Goal: Task Accomplishment & Management: Manage account settings

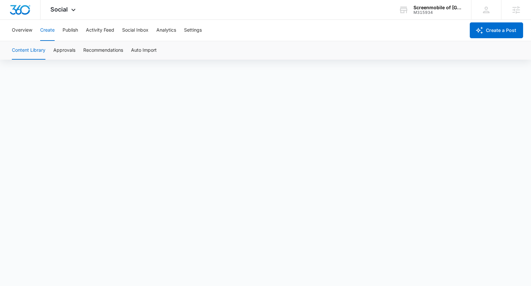
click at [44, 28] on button "Create" at bounding box center [47, 30] width 14 height 21
click at [74, 29] on button "Publish" at bounding box center [70, 30] width 15 height 21
click at [47, 29] on button "Create" at bounding box center [47, 30] width 14 height 21
click at [497, 34] on button "Create a Post" at bounding box center [496, 30] width 53 height 16
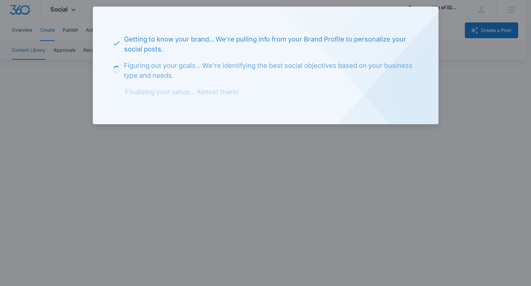
click at [254, 29] on div "Getting to know your brand... We're pulling info from your Brand Profile to per…" at bounding box center [266, 66] width 346 height 118
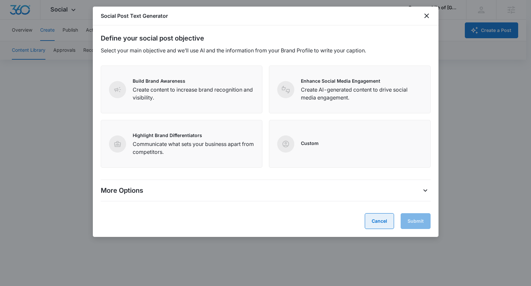
click at [373, 222] on button "Cancel" at bounding box center [379, 221] width 29 height 16
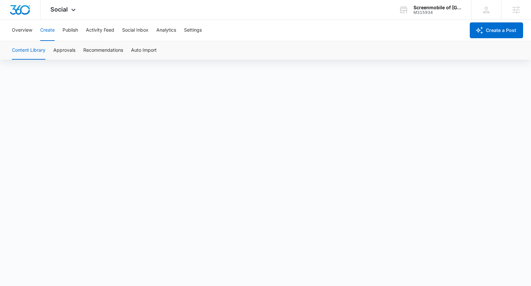
click at [51, 33] on button "Create" at bounding box center [47, 30] width 14 height 21
click at [437, 11] on div "M315934" at bounding box center [438, 12] width 48 height 5
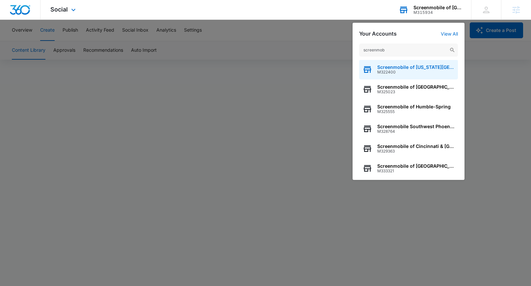
scroll to position [65, 0]
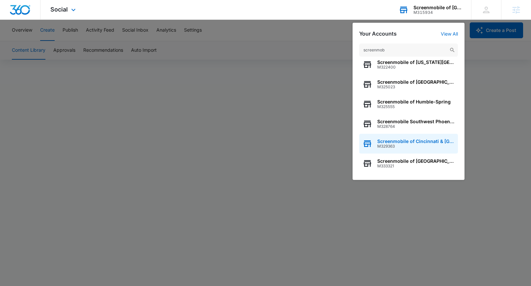
type input "screenmob"
click at [400, 140] on span "Screenmobile of Cincinnati & [GEOGRAPHIC_DATA]" at bounding box center [415, 141] width 77 height 5
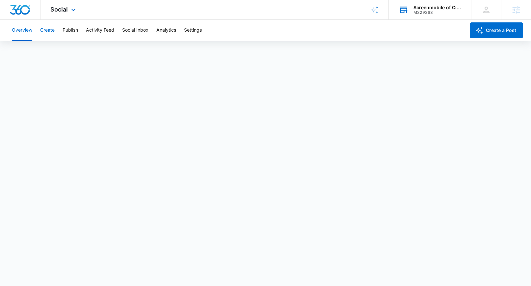
click at [54, 31] on button "Create" at bounding box center [47, 30] width 14 height 21
